Goal: Task Accomplishment & Management: Complete application form

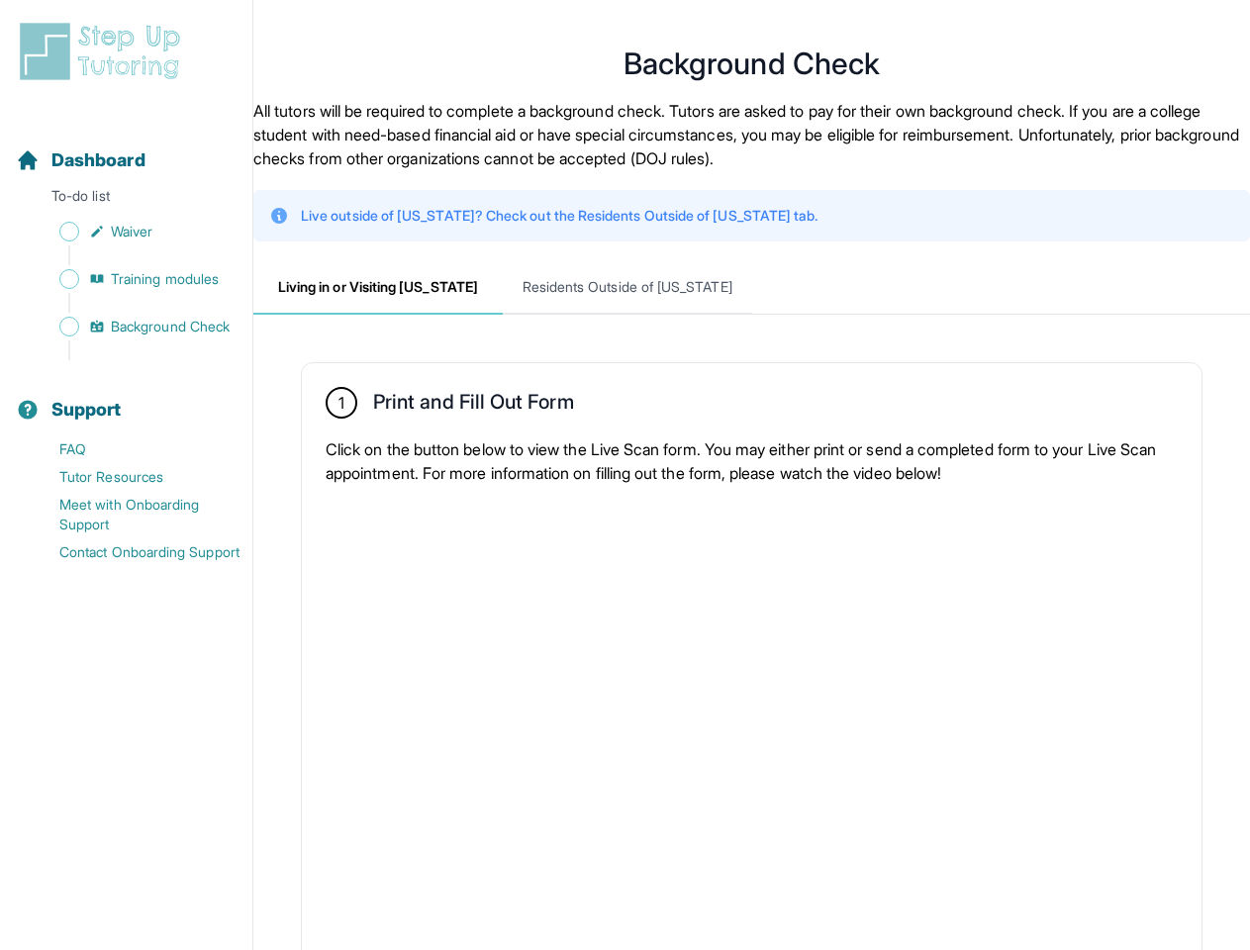
click at [624, 475] on p "Click on the button below to view the Live Scan form. You may either print or s…" at bounding box center [751, 460] width 852 height 47
click at [126, 398] on div "Support" at bounding box center [126, 410] width 236 height 44
click at [378, 288] on span "Living in or Visiting [US_STATE]" at bounding box center [377, 287] width 249 height 53
click at [627, 288] on span "Residents Outside of [US_STATE]" at bounding box center [627, 287] width 249 height 53
